Goal: Task Accomplishment & Management: Manage account settings

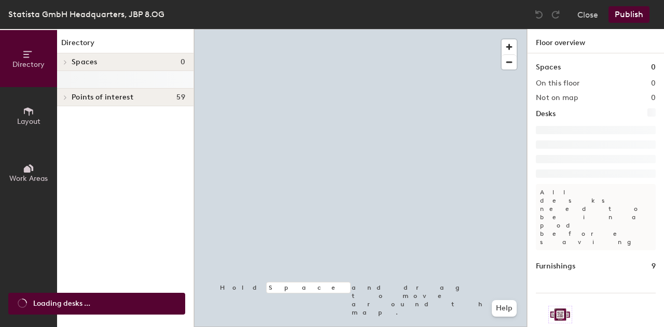
click at [63, 107] on div "Directory Spaces 0 Points of interest 59 1-35 2x Mute small 8.01 Server 8.02 Qu…" at bounding box center [125, 178] width 136 height 298
click at [49, 110] on button "Layout" at bounding box center [28, 115] width 57 height 57
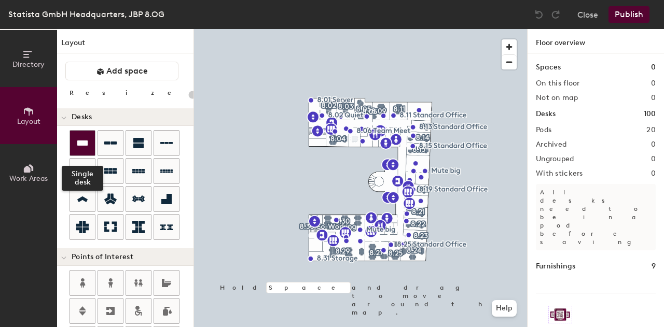
click at [79, 141] on icon at bounding box center [82, 143] width 10 height 5
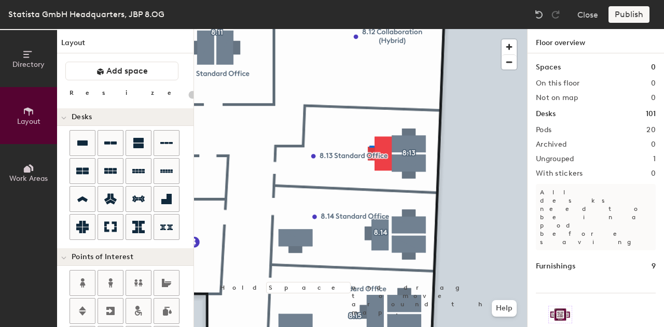
click at [368, 29] on div at bounding box center [360, 29] width 333 height 0
click at [371, 29] on div at bounding box center [360, 29] width 333 height 0
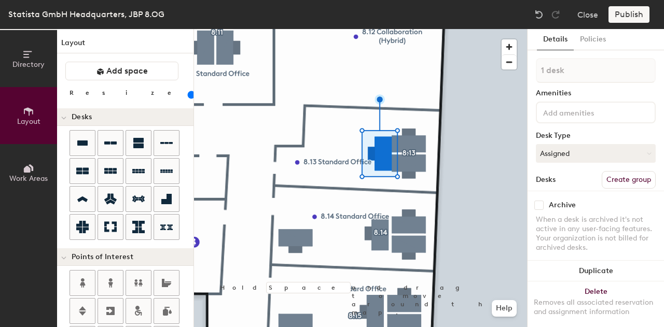
click at [553, 112] on input at bounding box center [587, 112] width 93 height 12
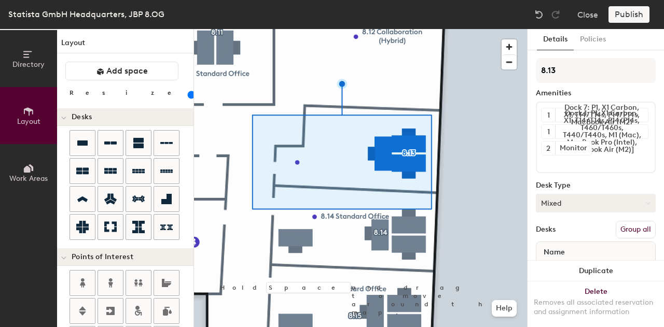
click at [555, 201] on button "Mixed" at bounding box center [596, 203] width 120 height 19
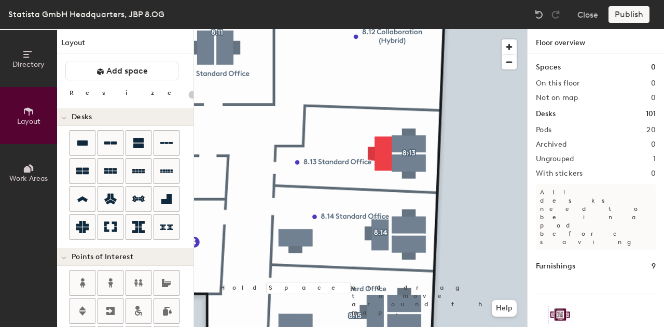
type input "100"
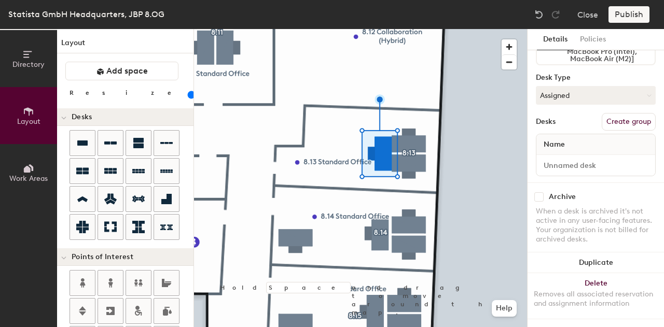
scroll to position [81, 0]
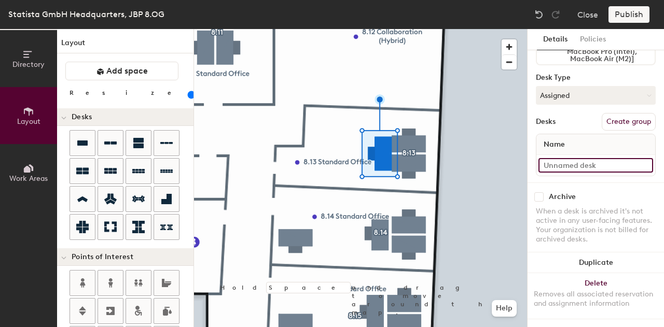
click at [564, 158] on input at bounding box center [595, 165] width 115 height 15
type input "Desk 3"
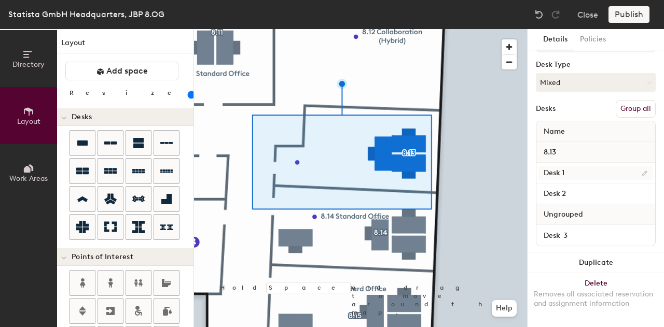
scroll to position [0, 0]
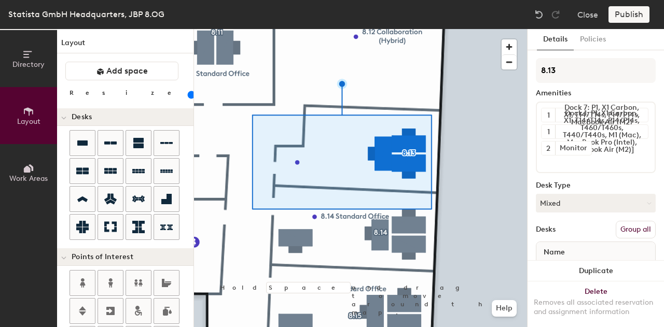
click at [616, 224] on button "Group all" at bounding box center [636, 230] width 40 height 18
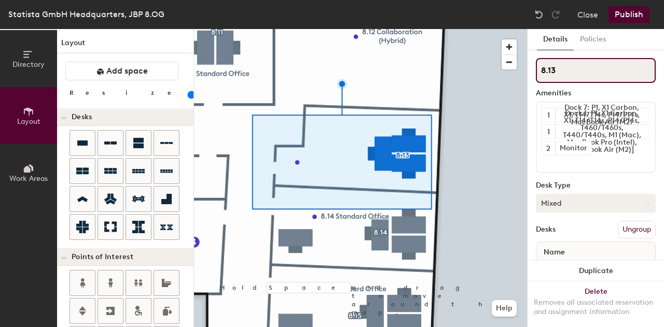
scroll to position [8, 0]
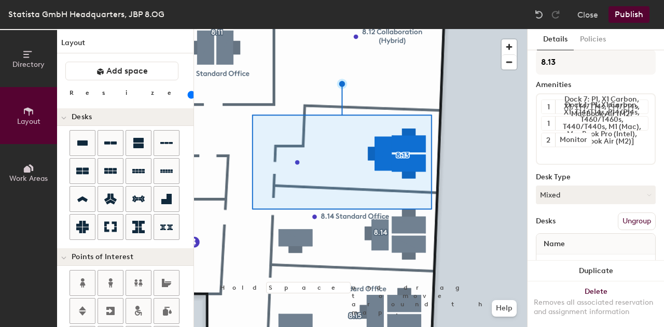
click at [621, 16] on button "Publish" at bounding box center [628, 14] width 41 height 17
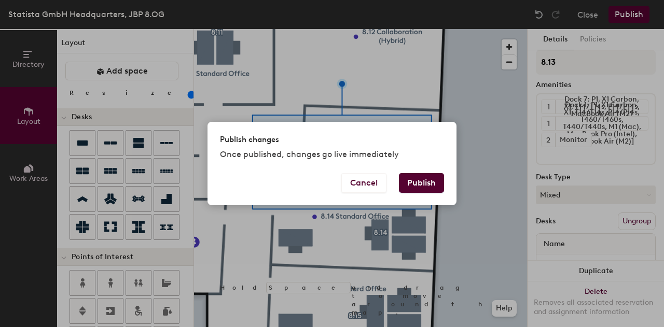
click at [406, 185] on button "Publish" at bounding box center [421, 183] width 45 height 20
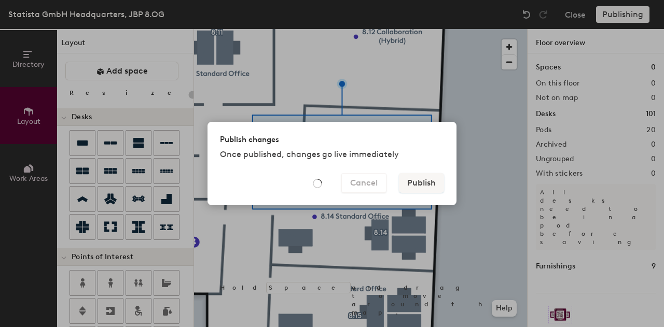
type input "20"
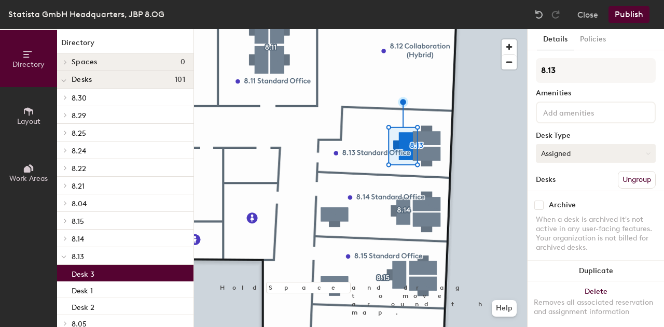
click at [574, 152] on button "Assigned" at bounding box center [596, 153] width 120 height 19
click at [561, 218] on div "Hoteled" at bounding box center [588, 217] width 104 height 16
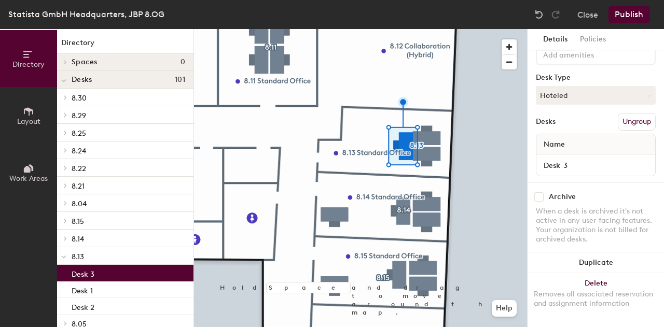
click at [640, 11] on button "Publish" at bounding box center [628, 14] width 41 height 17
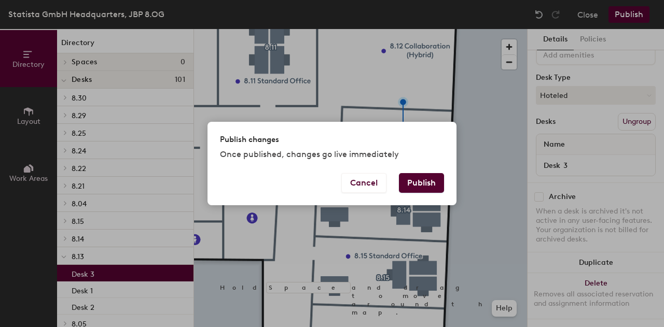
click at [422, 187] on button "Publish" at bounding box center [421, 183] width 45 height 20
